Goal: Task Accomplishment & Management: Use online tool/utility

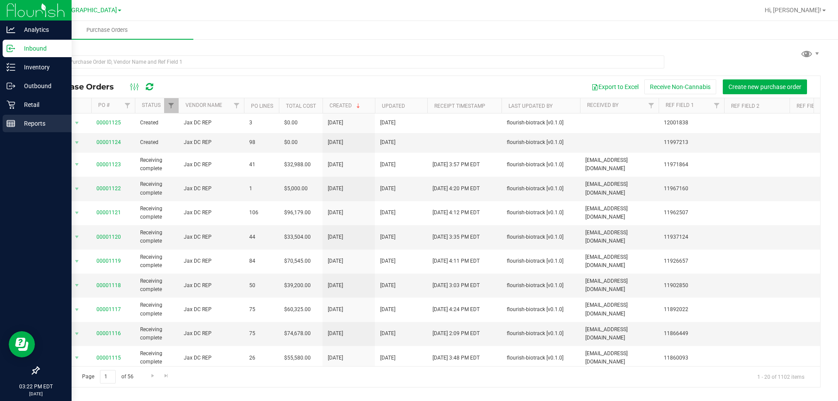
click at [32, 124] on p "Reports" at bounding box center [41, 123] width 52 height 10
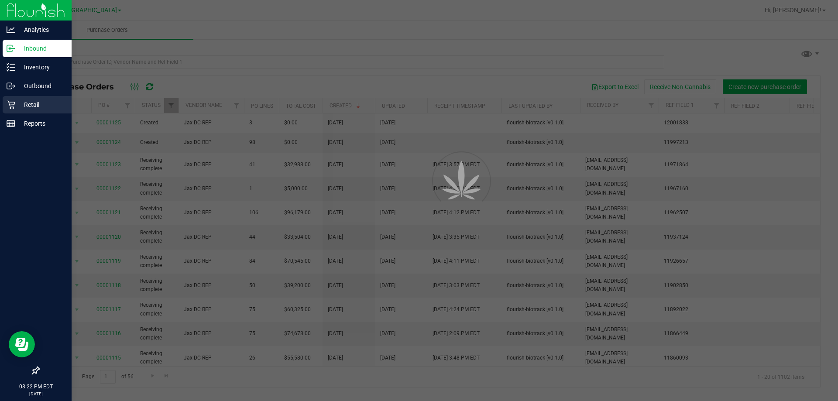
click at [31, 103] on p "Retail" at bounding box center [41, 105] width 52 height 10
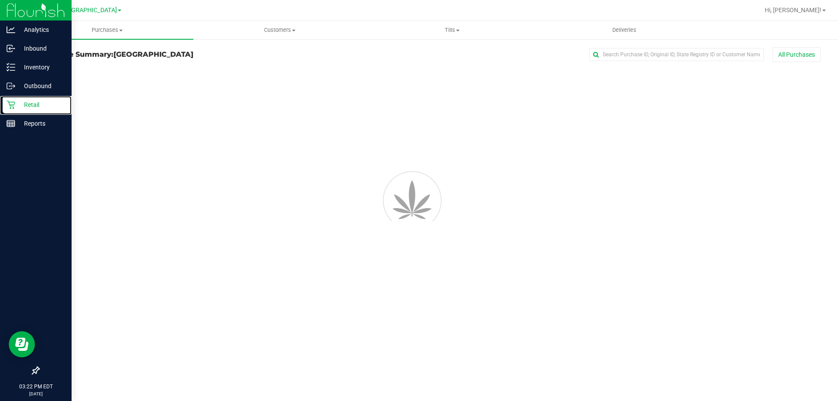
click at [31, 103] on p "Retail" at bounding box center [41, 105] width 52 height 10
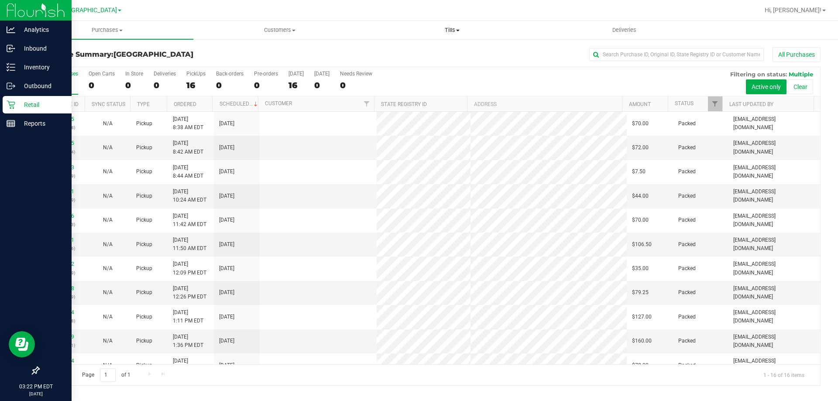
click at [451, 31] on span "Tills" at bounding box center [452, 30] width 172 height 8
click at [420, 49] on span "Manage tills" at bounding box center [395, 52] width 59 height 7
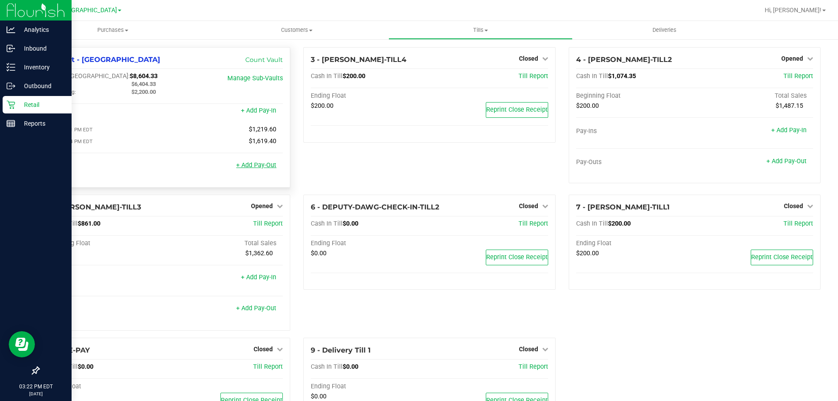
click at [262, 167] on link "+ Add Pay-Out" at bounding box center [256, 164] width 40 height 7
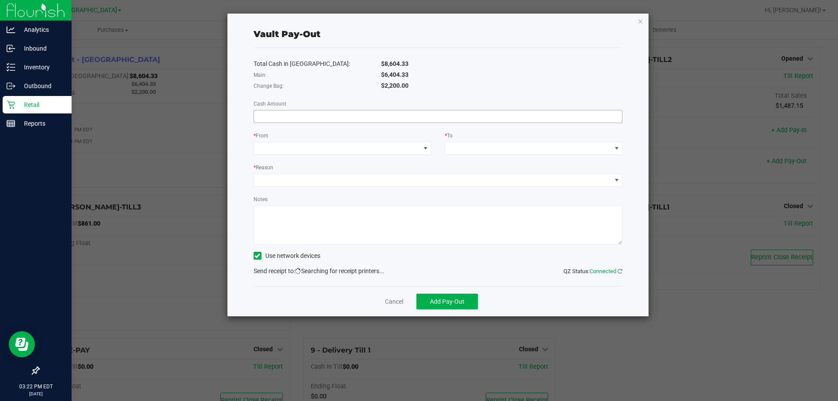
click at [407, 112] on input at bounding box center [438, 116] width 368 height 12
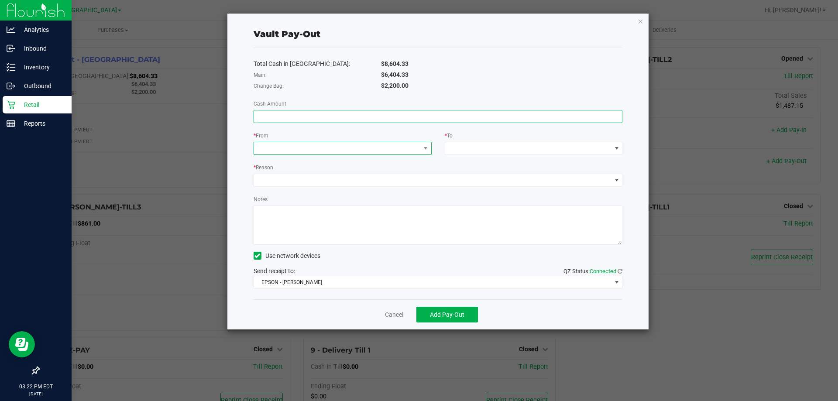
click at [333, 154] on span at bounding box center [337, 148] width 166 height 12
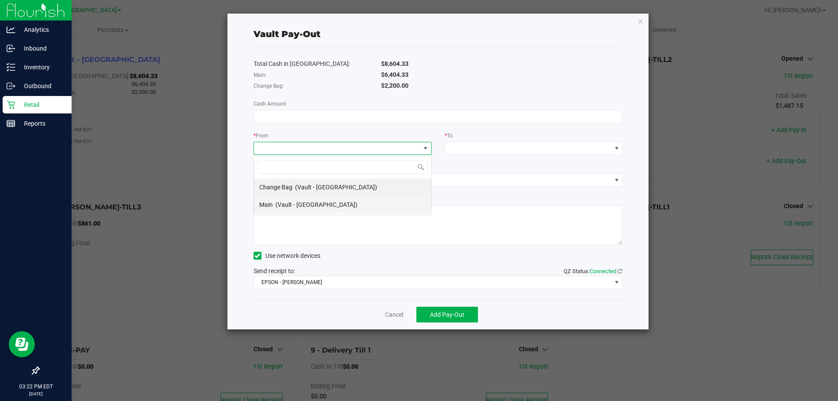
scroll to position [13, 178]
click at [305, 208] on div "Main (Vault - [GEOGRAPHIC_DATA])" at bounding box center [308, 205] width 98 height 16
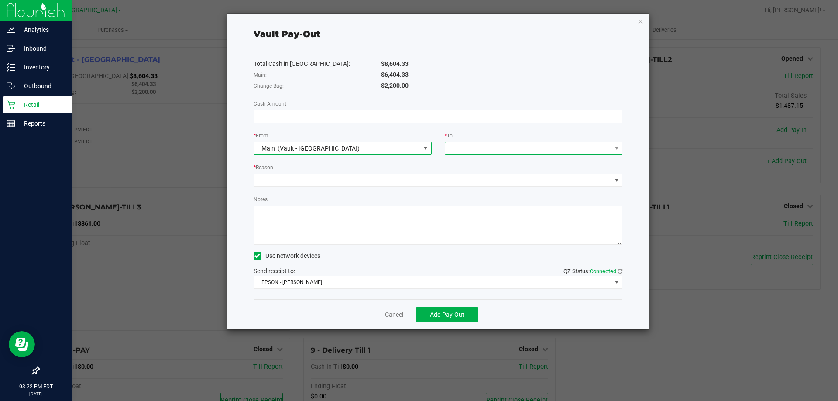
click at [535, 146] on span at bounding box center [528, 148] width 166 height 12
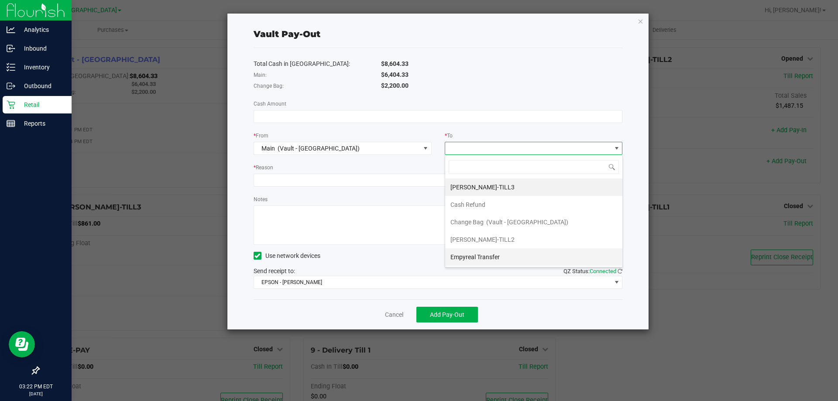
click at [483, 254] on span "Empyreal Transfer" at bounding box center [474, 257] width 49 height 7
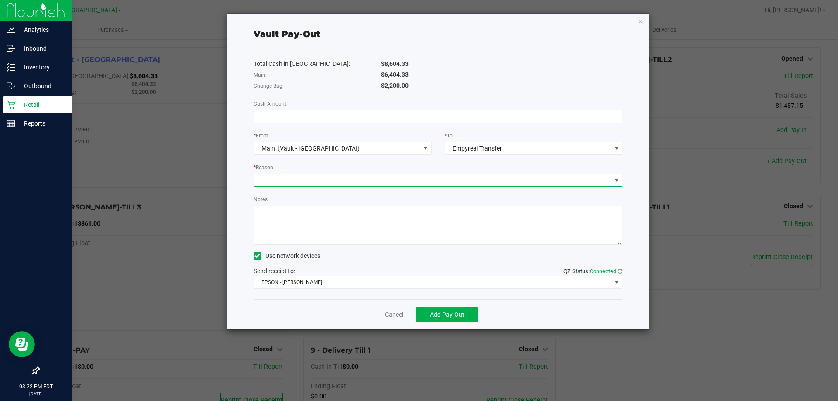
click at [463, 178] on span at bounding box center [432, 180] width 357 height 12
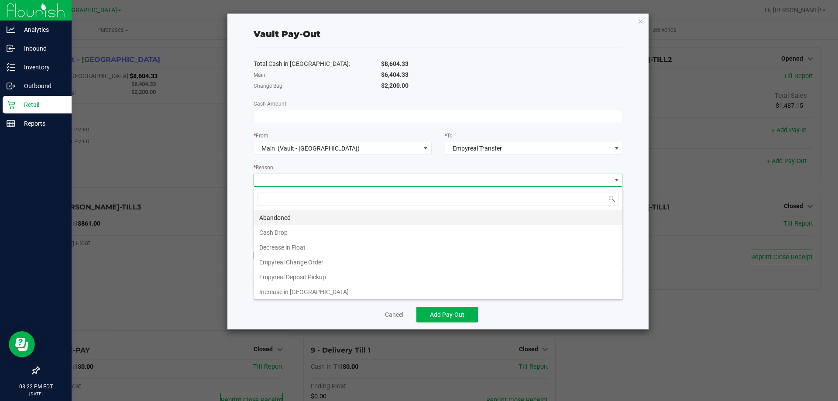
scroll to position [13, 369]
click at [284, 281] on li "Empyreal Deposit Pickup" at bounding box center [438, 277] width 368 height 15
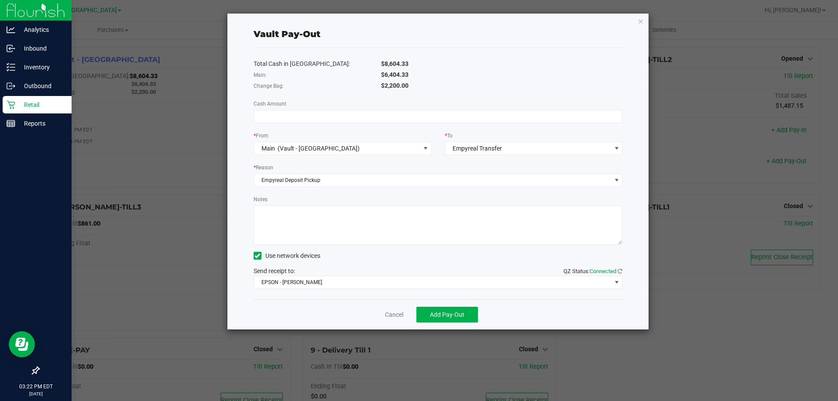
click at [284, 236] on textarea "Notes" at bounding box center [438, 225] width 369 height 39
type textarea "Deposit Dates: [DATE]-[DATE]"
click at [313, 286] on span "EPSON - [PERSON_NAME]" at bounding box center [432, 282] width 357 height 12
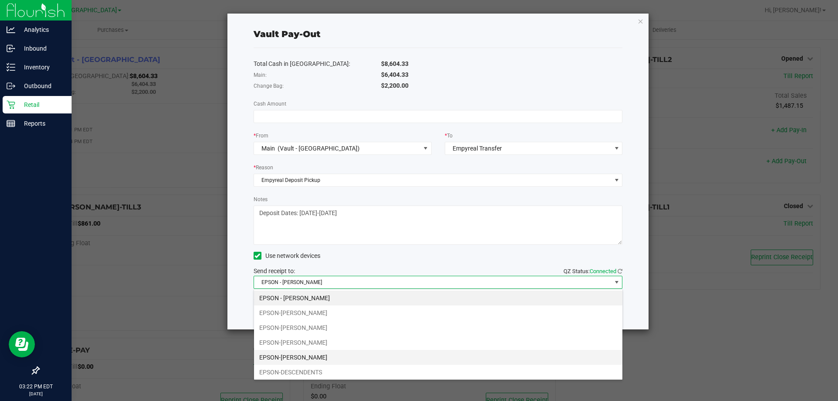
click at [293, 360] on li "EPSON-[PERSON_NAME]" at bounding box center [438, 357] width 368 height 15
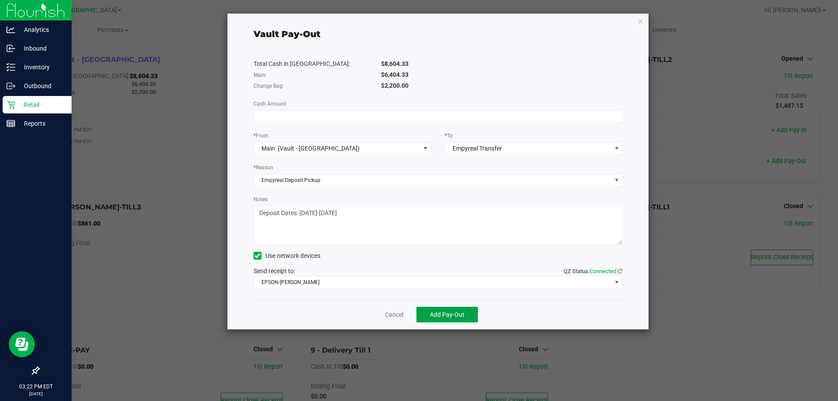
click at [449, 317] on span "Add Pay-Out" at bounding box center [447, 314] width 34 height 7
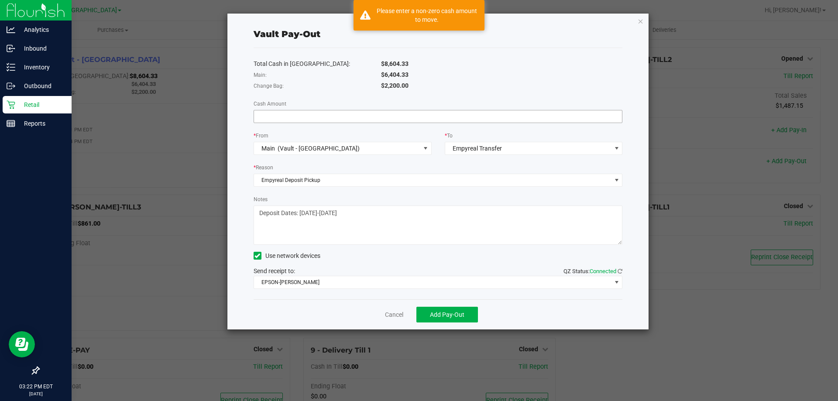
click at [295, 114] on input at bounding box center [438, 116] width 368 height 12
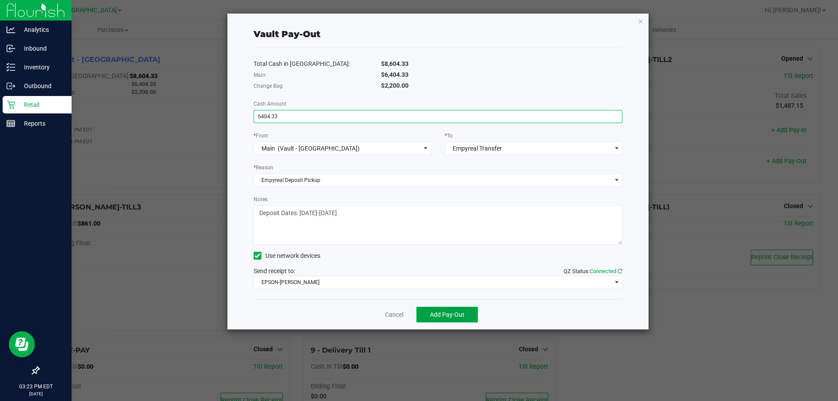
type input "$6,404.33"
click at [456, 319] on button "Add Pay-Out" at bounding box center [447, 315] width 62 height 16
click at [392, 313] on link "Dismiss" at bounding box center [391, 314] width 21 height 9
